Goal: Communication & Community: Participate in discussion

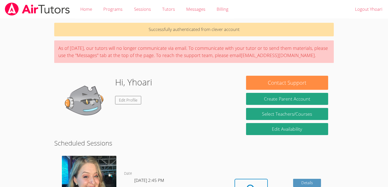
scroll to position [132, 0]
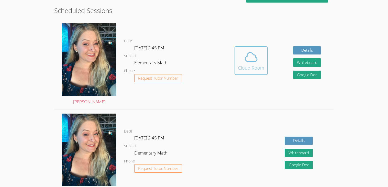
click at [254, 55] on icon at bounding box center [251, 57] width 12 height 9
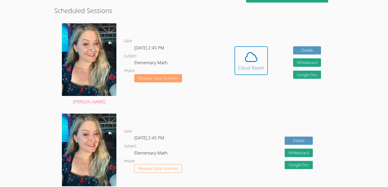
click at [166, 78] on span "Request Tutor Number" at bounding box center [158, 78] width 40 height 4
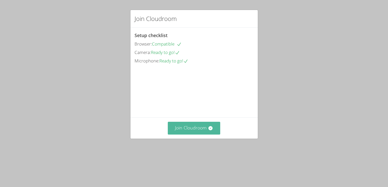
click at [184, 134] on button "Join Cloudroom" at bounding box center [194, 128] width 52 height 13
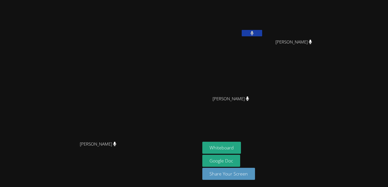
click at [289, 131] on aside "Yhoari Chavez Gutierrez Briella Darosa Briella Darosa Yesenia Chavez Yesenia Ch…" at bounding box center [264, 93] width 128 height 187
click at [240, 162] on link "Google Doc" at bounding box center [221, 161] width 38 height 12
click at [241, 153] on button "Whiteboard" at bounding box center [221, 148] width 39 height 12
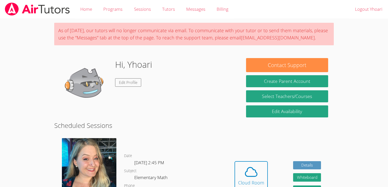
scroll to position [115, 0]
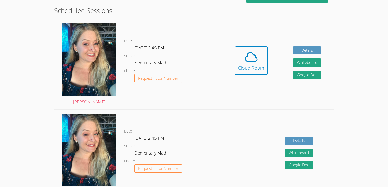
click at [161, 85] on dd "Request Tutor Number" at bounding box center [158, 82] width 48 height 17
click at [158, 77] on span "Request Tutor Number" at bounding box center [158, 78] width 40 height 4
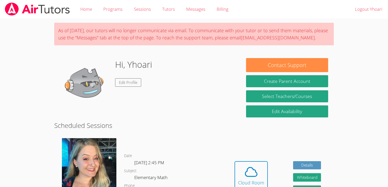
scroll to position [115, 0]
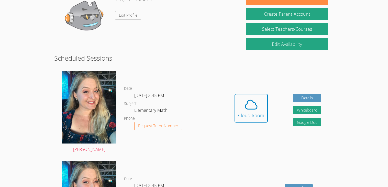
scroll to position [92, 0]
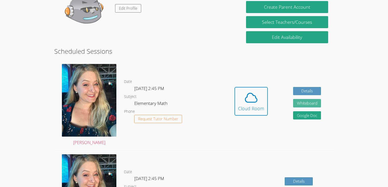
click at [310, 104] on button "Whiteboard" at bounding box center [307, 103] width 28 height 8
click at [313, 113] on link "Google Doc" at bounding box center [307, 115] width 28 height 8
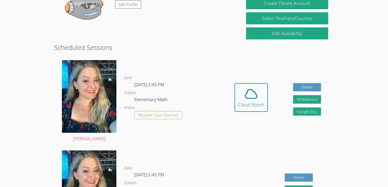
scroll to position [162, 0]
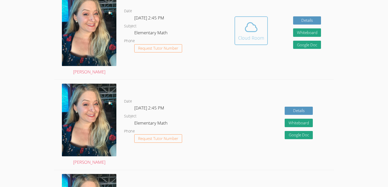
click at [254, 35] on div "Cloud Room" at bounding box center [251, 37] width 26 height 7
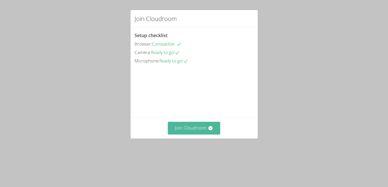
click at [192, 134] on button "Join Cloudroom" at bounding box center [194, 128] width 52 height 13
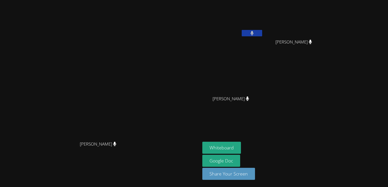
click at [116, 148] on span "[PERSON_NAME]" at bounding box center [98, 143] width 37 height 7
click at [139, 139] on video at bounding box center [100, 83] width 77 height 110
click at [198, 76] on div "[PERSON_NAME]" at bounding box center [100, 83] width 196 height 110
click at [241, 148] on button "Whiteboard" at bounding box center [221, 148] width 39 height 12
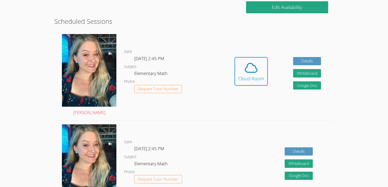
scroll to position [96, 0]
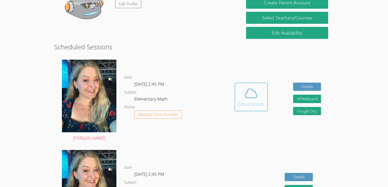
click at [258, 104] on div "Cloud Room" at bounding box center [251, 104] width 26 height 7
click at [257, 107] on div "Cloud Room" at bounding box center [251, 104] width 26 height 7
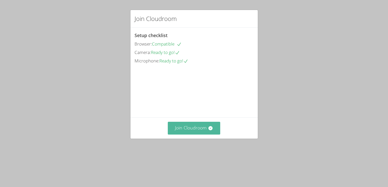
click at [202, 134] on button "Join Cloudroom" at bounding box center [194, 128] width 52 height 13
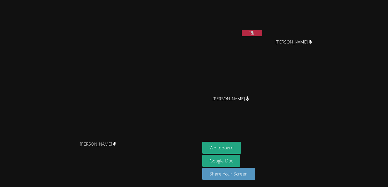
click at [255, 34] on icon at bounding box center [251, 33] width 5 height 4
click at [241, 149] on button "Whiteboard" at bounding box center [221, 148] width 39 height 12
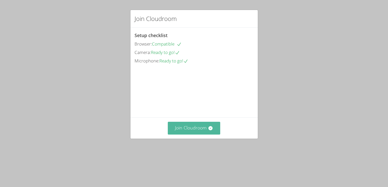
click at [196, 134] on button "Join Cloudroom" at bounding box center [194, 128] width 52 height 13
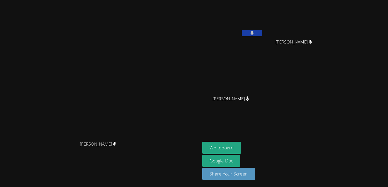
click at [116, 148] on span "[PERSON_NAME]" at bounding box center [98, 143] width 37 height 7
click at [116, 146] on icon at bounding box center [114, 144] width 3 height 4
click at [116, 148] on span "[PERSON_NAME]" at bounding box center [98, 143] width 37 height 7
click at [116, 146] on icon at bounding box center [114, 144] width 3 height 4
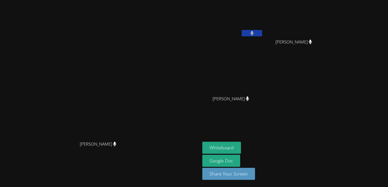
click at [116, 148] on span "[PERSON_NAME]" at bounding box center [98, 143] width 37 height 7
click at [139, 133] on video at bounding box center [100, 83] width 77 height 110
click at [139, 97] on video at bounding box center [100, 83] width 77 height 110
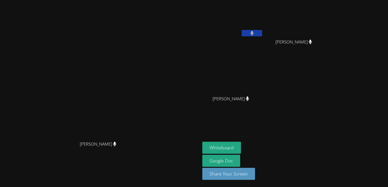
click at [139, 97] on video at bounding box center [100, 83] width 77 height 110
click at [138, 74] on video at bounding box center [100, 83] width 77 height 110
click at [139, 81] on video at bounding box center [100, 83] width 77 height 110
click at [116, 148] on span "[PERSON_NAME]" at bounding box center [98, 143] width 37 height 7
click at [116, 146] on icon at bounding box center [114, 144] width 3 height 4
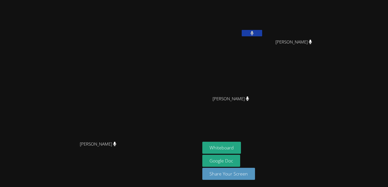
click at [116, 146] on icon at bounding box center [114, 144] width 3 height 4
click at [250, 99] on icon at bounding box center [247, 98] width 5 height 4
click at [263, 28] on video at bounding box center [232, 19] width 61 height 34
click at [253, 32] on icon at bounding box center [251, 33] width 3 height 4
click at [250, 99] on icon at bounding box center [247, 98] width 5 height 4
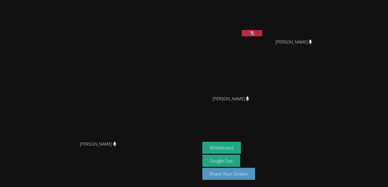
click at [255, 34] on icon at bounding box center [251, 33] width 5 height 4
click at [262, 37] on div at bounding box center [252, 34] width 20 height 8
click at [254, 34] on icon at bounding box center [251, 33] width 3 height 4
click at [263, 29] on video at bounding box center [232, 19] width 61 height 34
click at [255, 31] on icon at bounding box center [251, 33] width 5 height 4
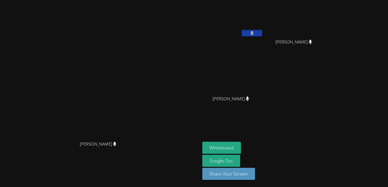
click at [254, 31] on icon at bounding box center [251, 33] width 3 height 4
click at [255, 31] on icon at bounding box center [251, 33] width 5 height 4
click at [241, 146] on button "Whiteboard" at bounding box center [221, 148] width 39 height 12
